Goal: Task Accomplishment & Management: Use online tool/utility

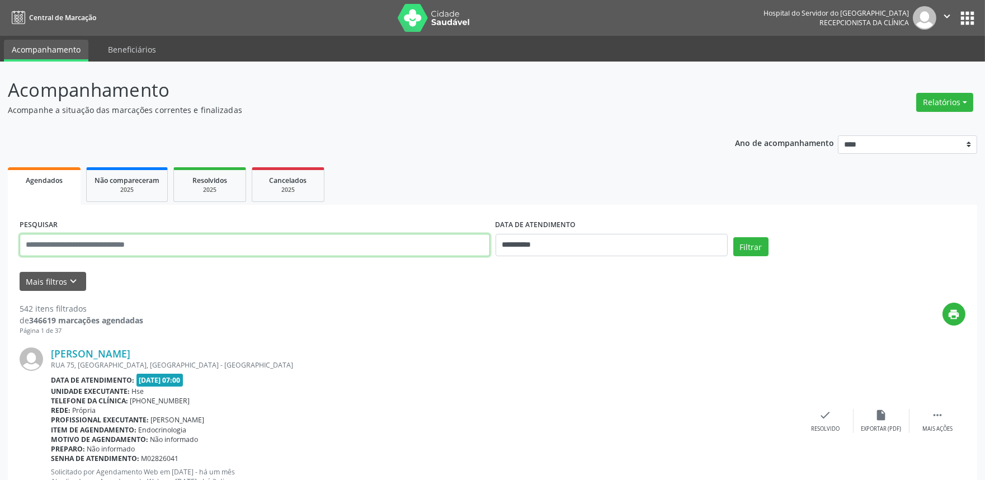
click at [187, 237] on input "text" at bounding box center [255, 245] width 471 height 22
drag, startPoint x: 499, startPoint y: 371, endPoint x: 495, endPoint y: 367, distance: 5.9
click at [496, 371] on div "[PERSON_NAME] [GEOGRAPHIC_DATA], [GEOGRAPHIC_DATA], [GEOGRAPHIC_DATA] - [GEOGRA…" at bounding box center [424, 421] width 747 height 147
click at [941, 98] on button "Relatórios" at bounding box center [945, 102] width 57 height 19
click at [893, 131] on link "Agendamentos" at bounding box center [913, 126] width 120 height 16
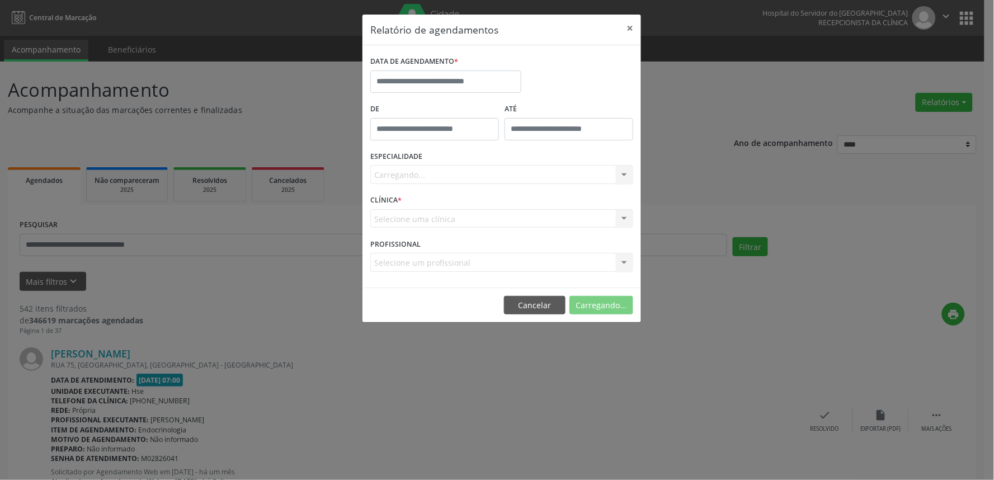
click at [472, 95] on div "DATA DE AGENDAMENTO *" at bounding box center [446, 77] width 157 height 48
click at [459, 77] on input "text" at bounding box center [445, 82] width 151 height 22
click at [433, 130] on span "2" at bounding box center [432, 140] width 22 height 22
type input "**********"
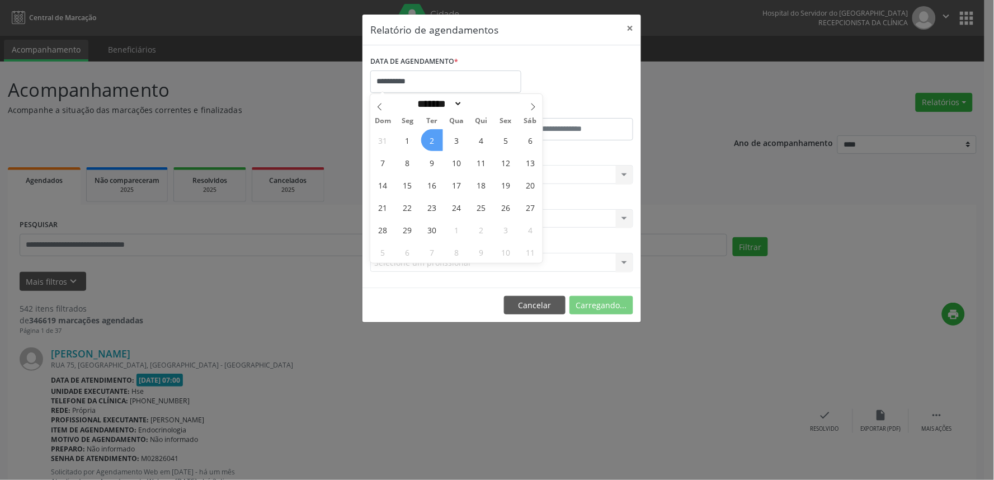
click at [433, 130] on span "2" at bounding box center [432, 140] width 22 height 22
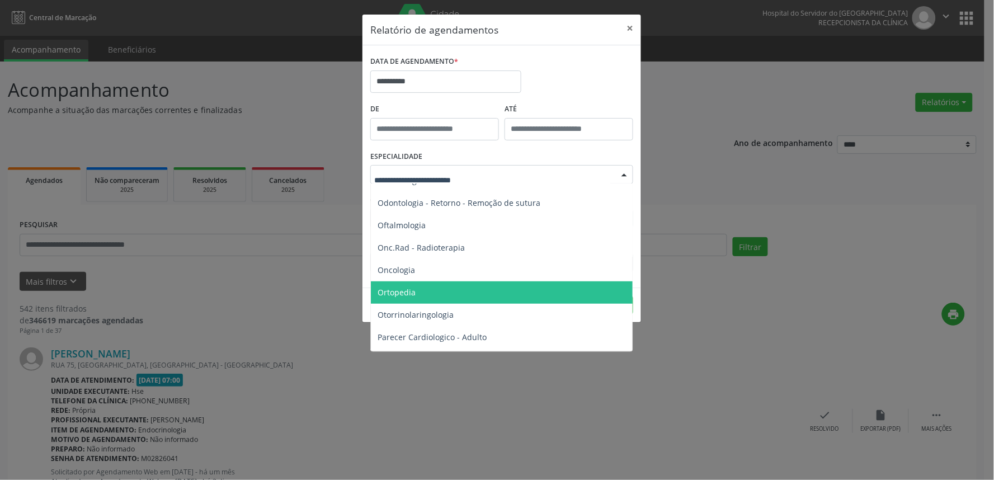
scroll to position [1865, 0]
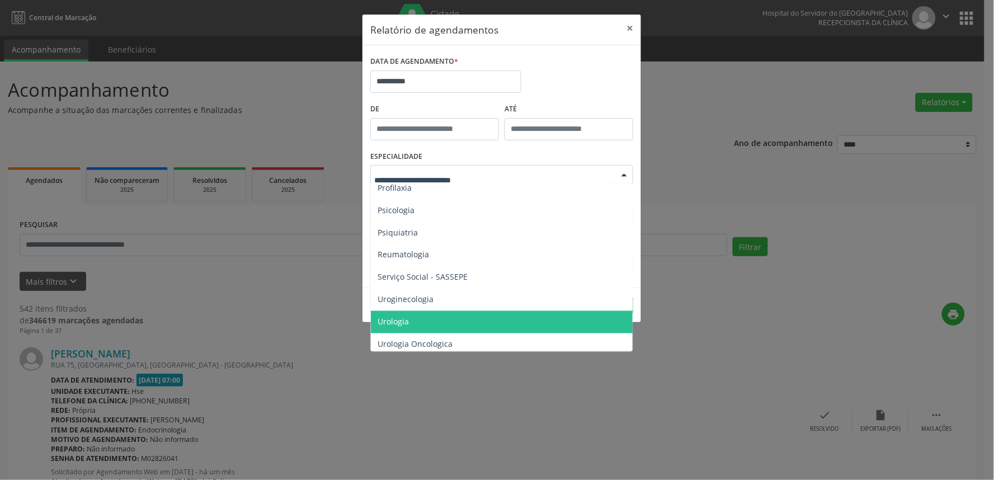
click at [435, 317] on span "Urologia" at bounding box center [503, 322] width 264 height 22
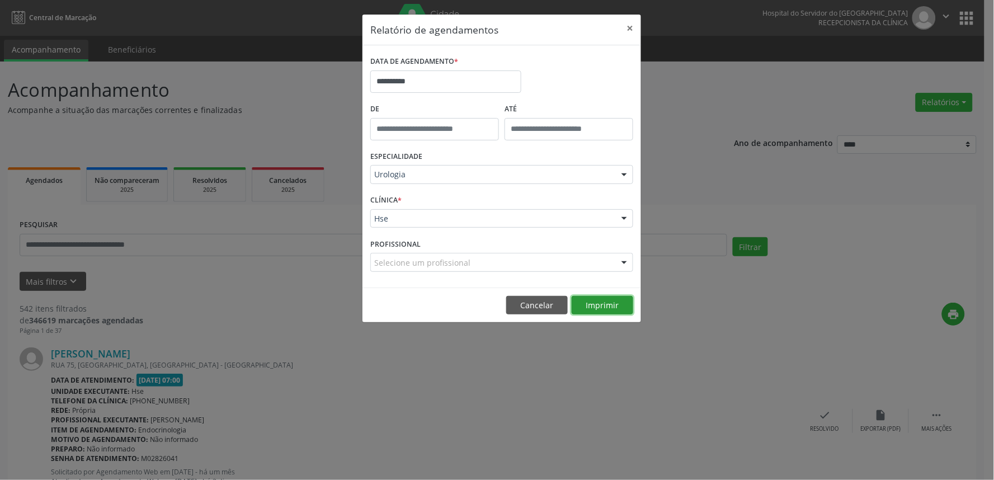
click at [596, 308] on button "Imprimir" at bounding box center [603, 305] width 62 height 19
